Goal: Navigation & Orientation: Understand site structure

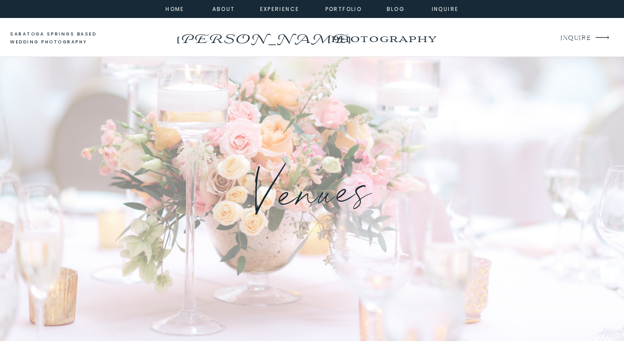
click at [226, 11] on nav "about" at bounding box center [222, 8] width 20 height 8
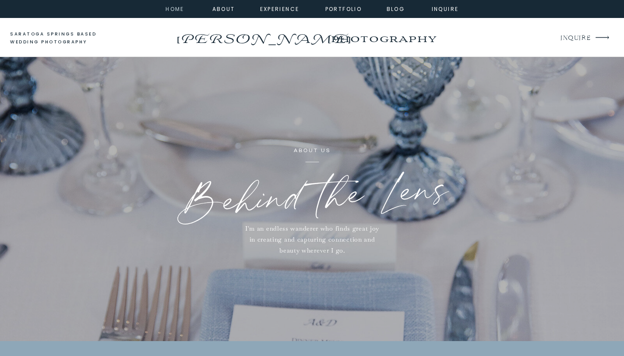
click at [169, 10] on nav "home" at bounding box center [175, 8] width 24 height 8
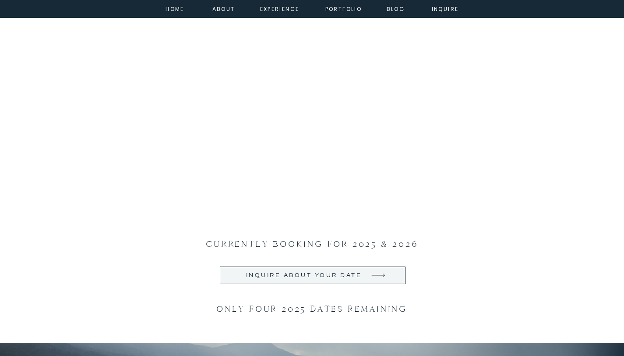
scroll to position [877, 0]
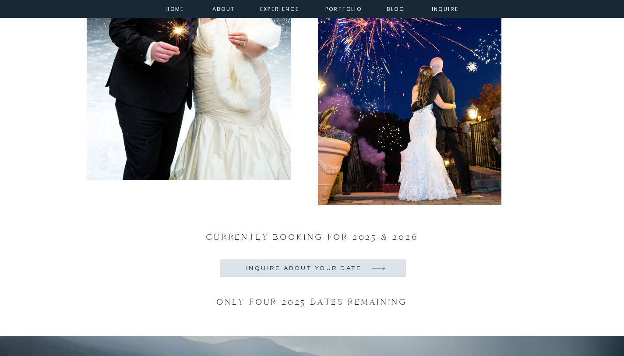
click at [325, 263] on div at bounding box center [313, 268] width 186 height 18
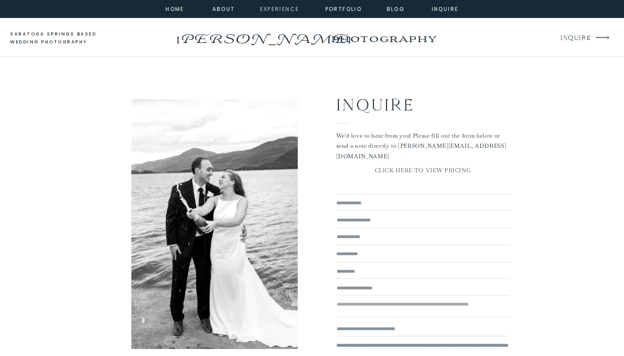
click at [294, 8] on nav "experience" at bounding box center [277, 8] width 35 height 8
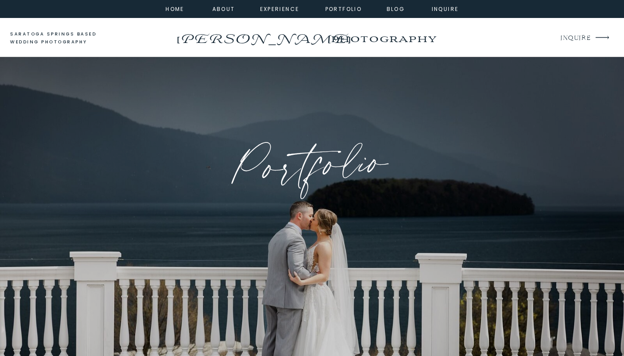
click at [303, 6] on div at bounding box center [312, 9] width 624 height 18
click at [293, 13] on div at bounding box center [312, 9] width 624 height 18
click at [281, 9] on nav "experience" at bounding box center [277, 8] width 35 height 8
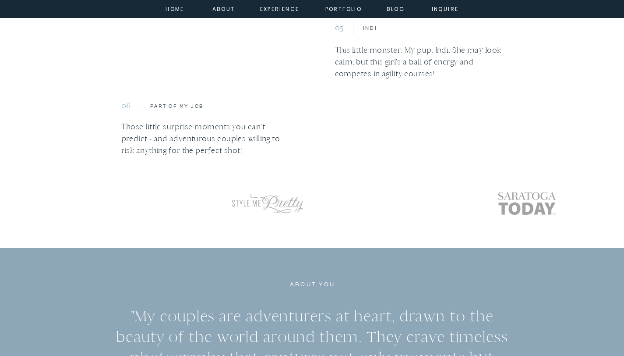
scroll to position [1521, 0]
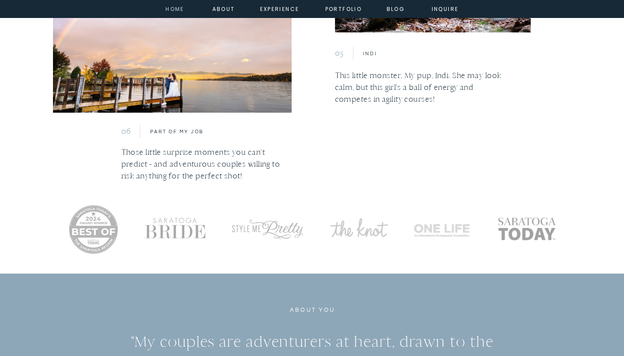
click at [180, 10] on nav "home" at bounding box center [175, 8] width 24 height 8
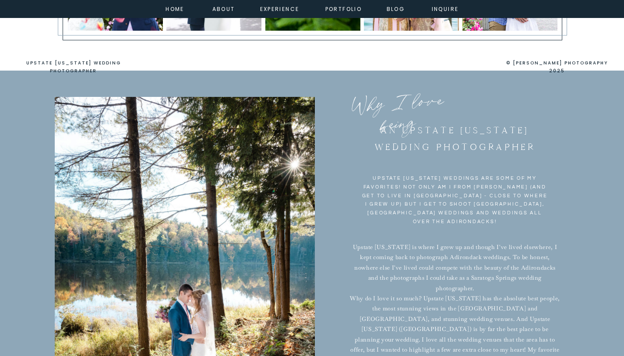
scroll to position [5323, 0]
